Goal: Use online tool/utility: Utilize a website feature to perform a specific function

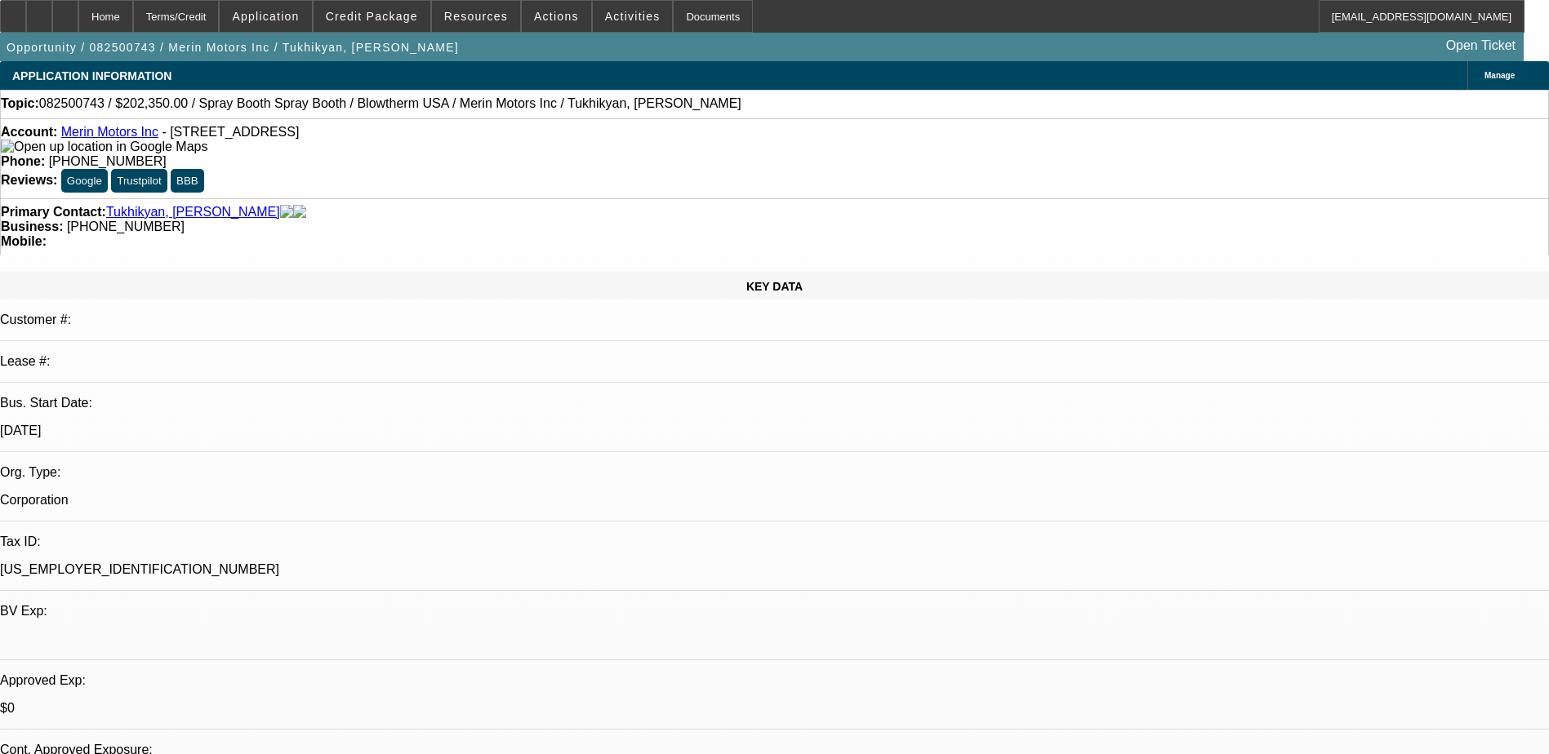
select select "0"
select select "0.1"
select select "0.2"
select select "2"
select select "0.1"
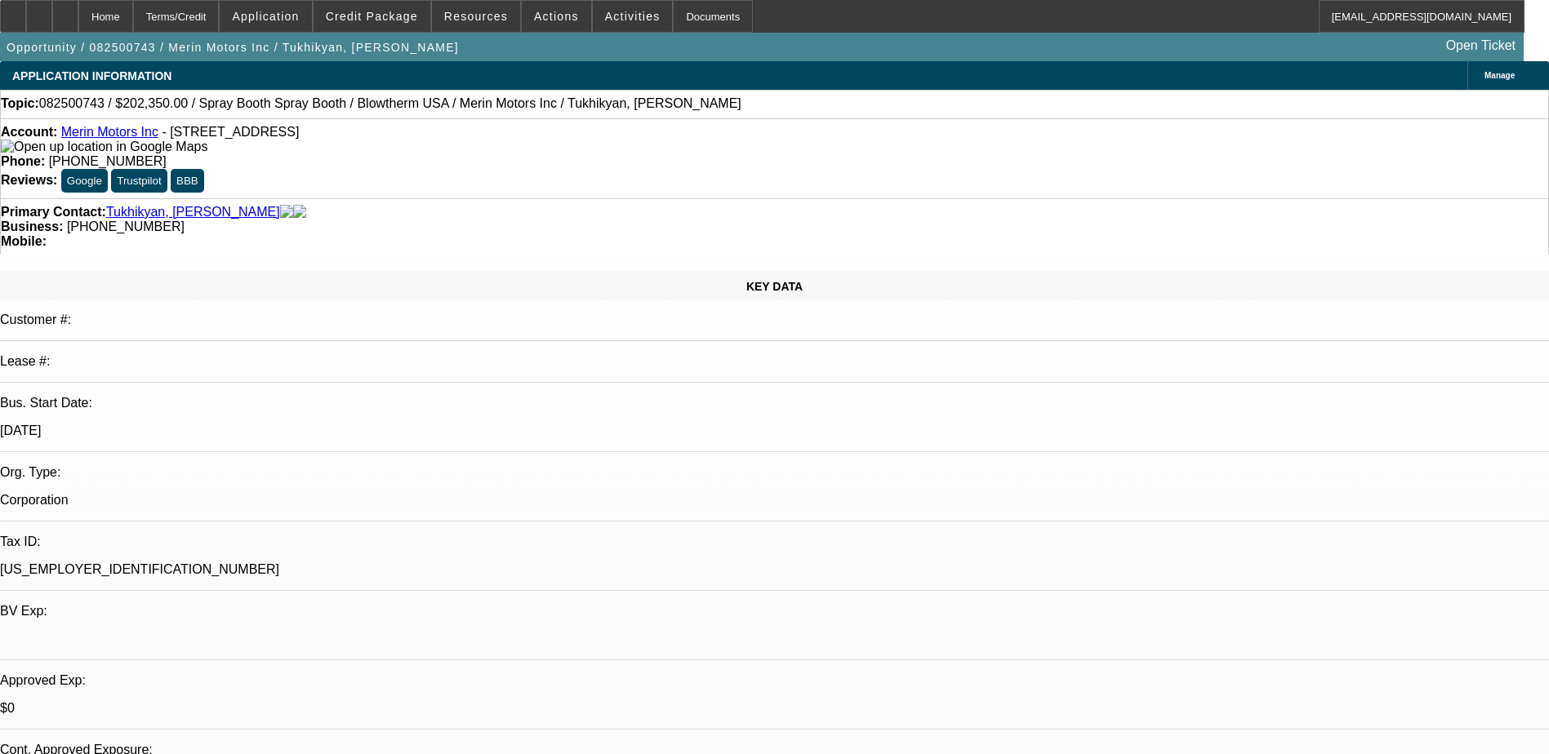
select select "1"
select select "4"
select select "1"
select select "2"
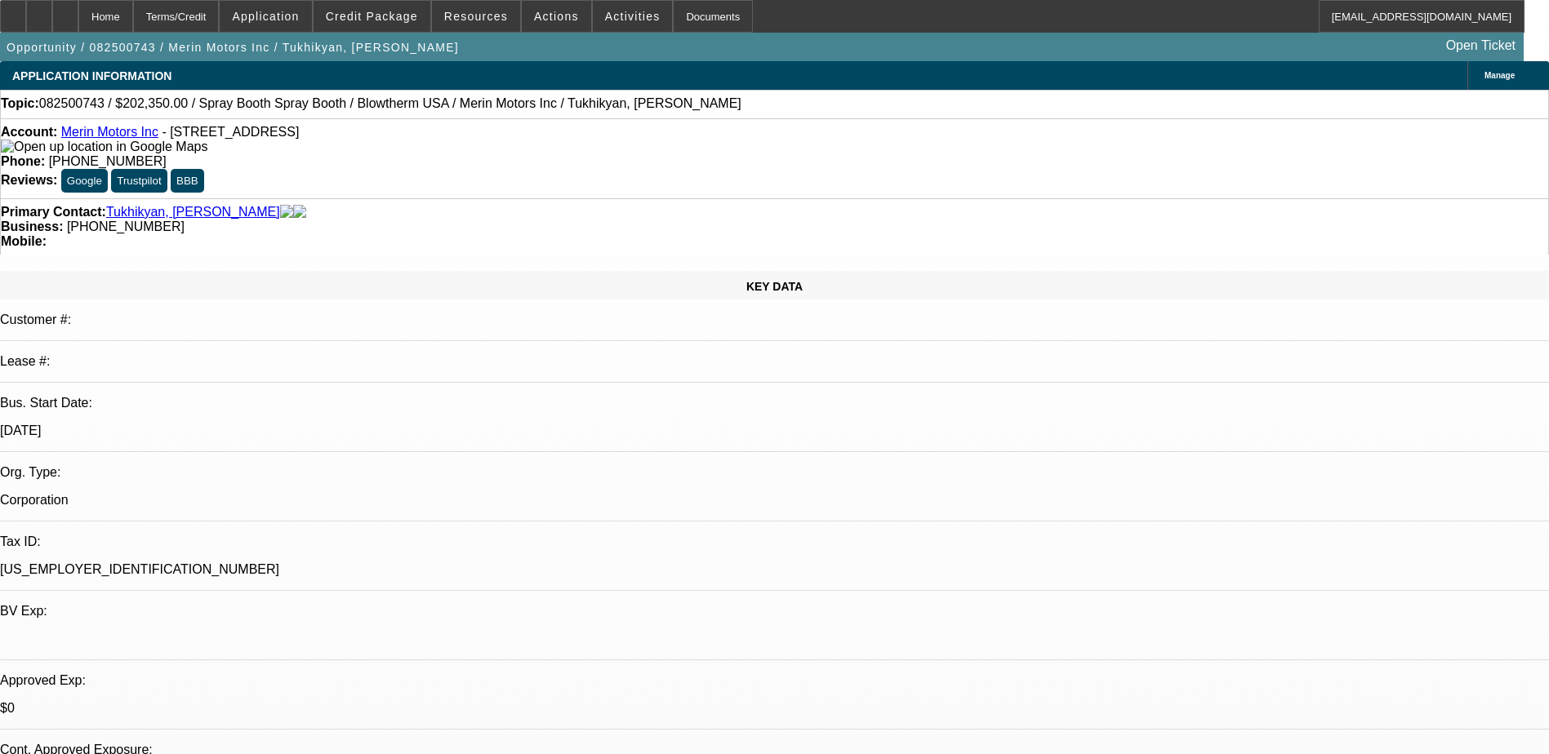
select select "4"
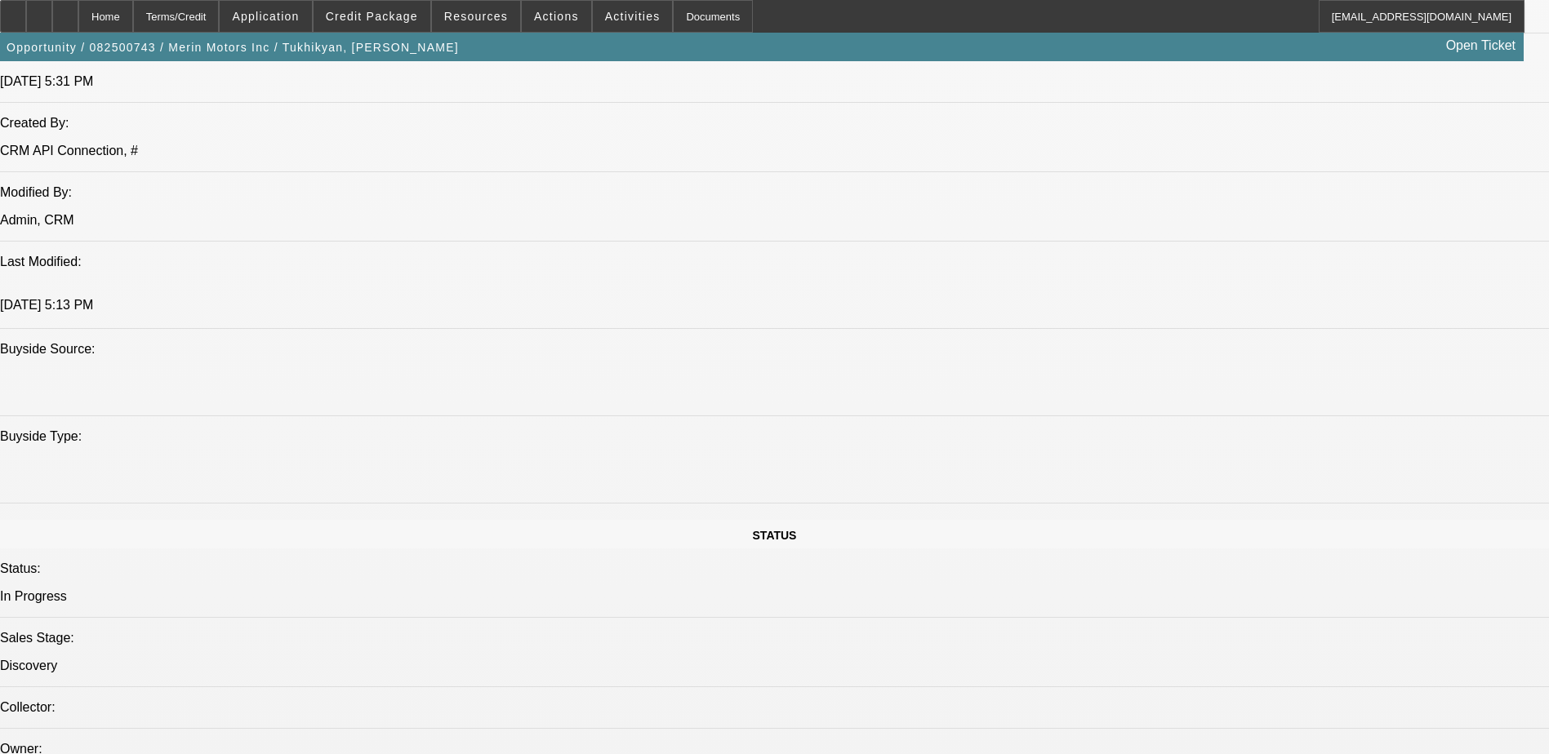
scroll to position [1388, 0]
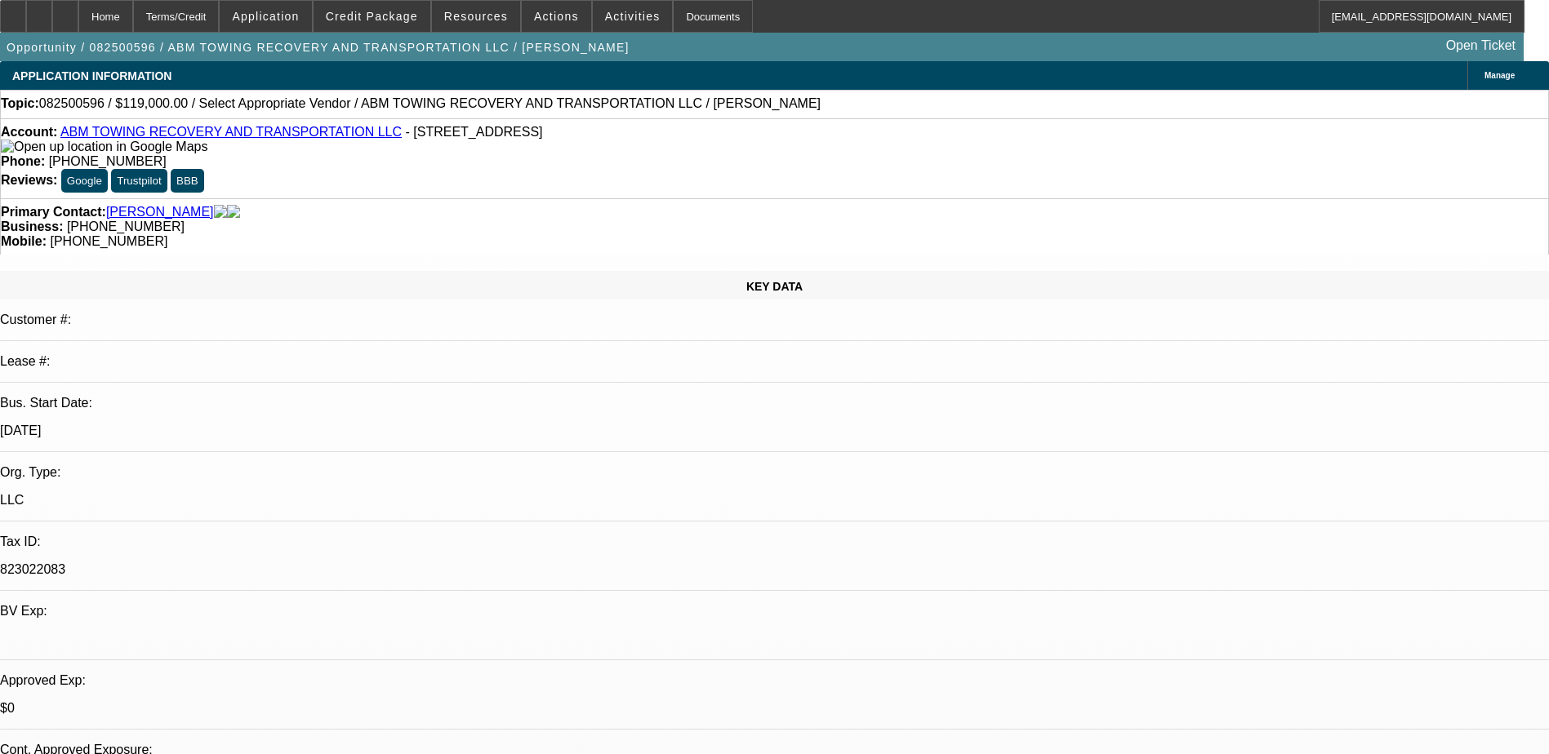
select select "0"
select select "2"
select select "0.1"
select select "4"
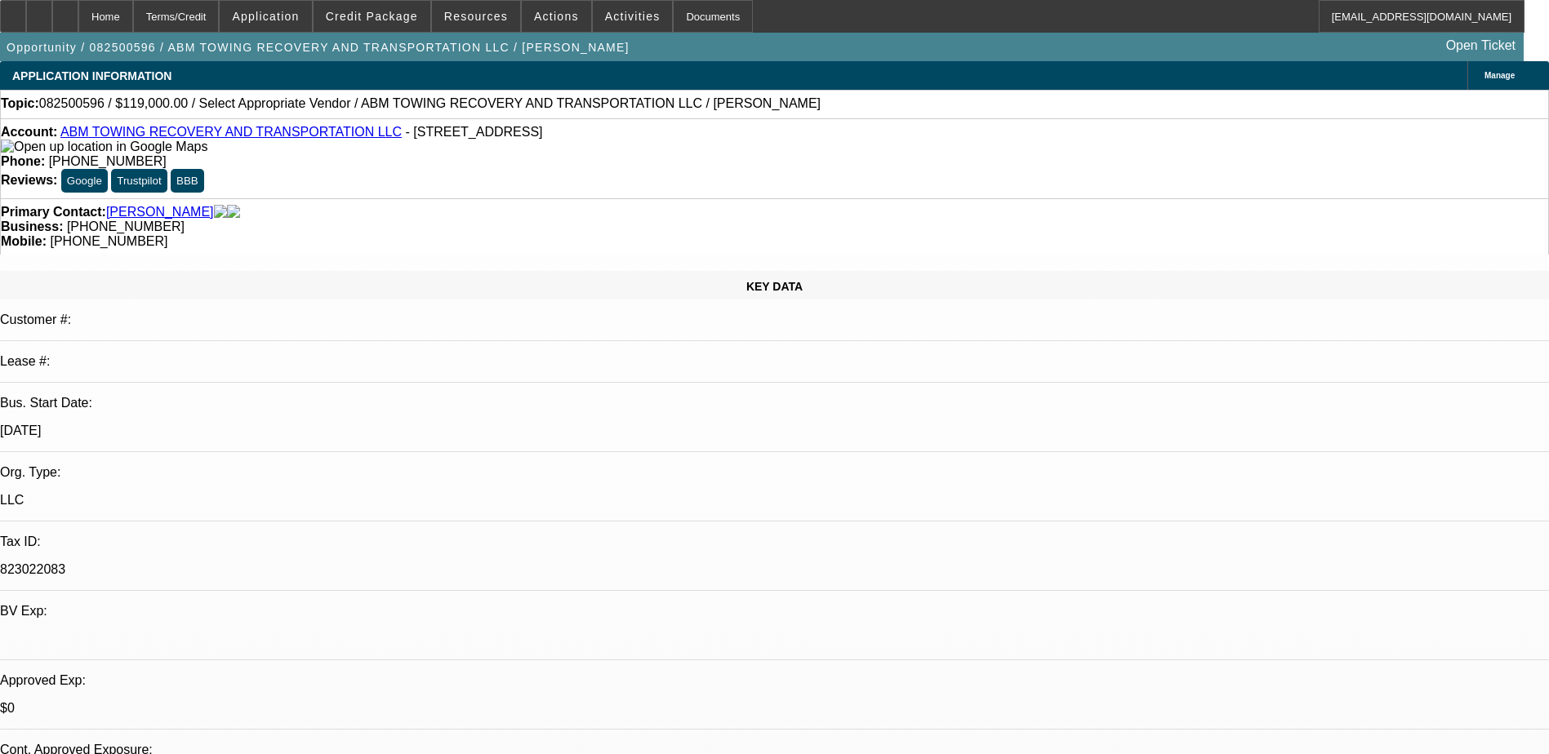
scroll to position [163, 0]
